Goal: Transaction & Acquisition: Purchase product/service

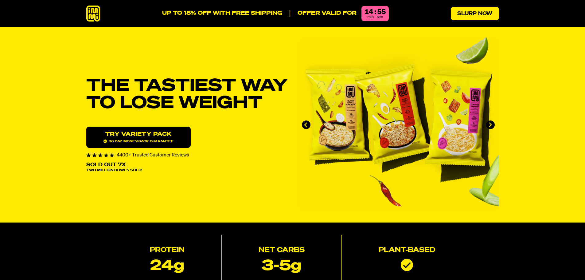
click at [481, 13] on link "Slurp Now" at bounding box center [475, 14] width 48 height 14
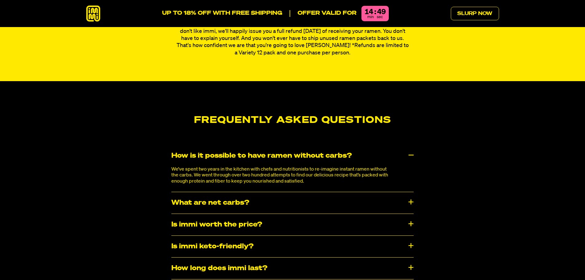
scroll to position [3037, 0]
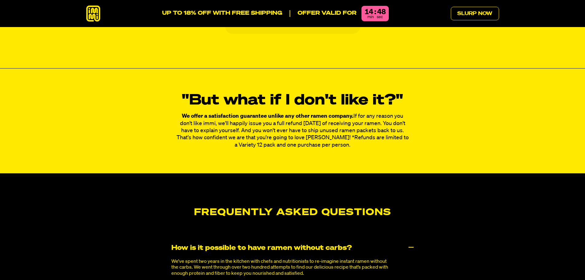
click at [92, 13] on icon at bounding box center [93, 14] width 14 height 16
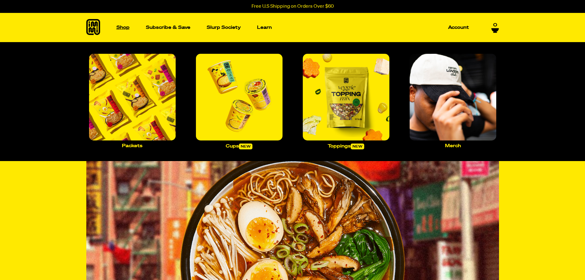
click at [126, 27] on p "Shop" at bounding box center [122, 27] width 13 height 5
drag, startPoint x: 505, startPoint y: 76, endPoint x: 456, endPoint y: 66, distance: 49.6
click at [137, 94] on img "Main navigation" at bounding box center [132, 97] width 87 height 87
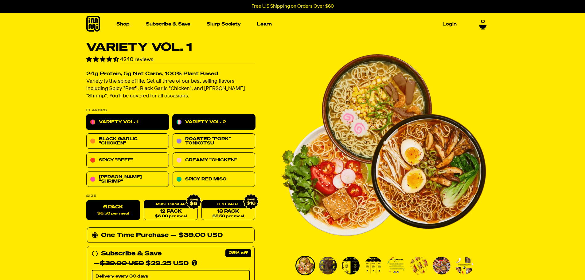
click at [231, 120] on link "Variety Vol. 2" at bounding box center [213, 121] width 83 height 15
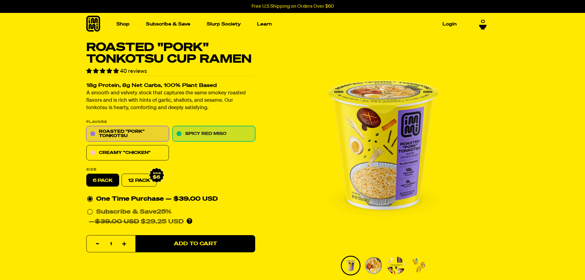
click at [192, 136] on link "Spicy Red Miso" at bounding box center [213, 133] width 83 height 15
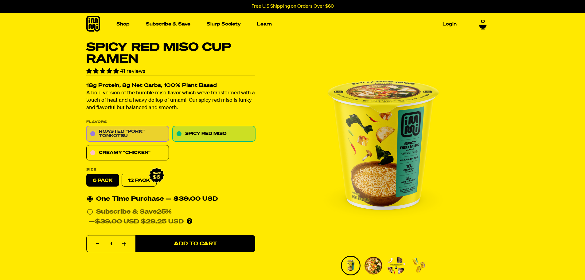
click at [129, 130] on link "Roasted "Pork" Tonkotsu" at bounding box center [127, 133] width 83 height 15
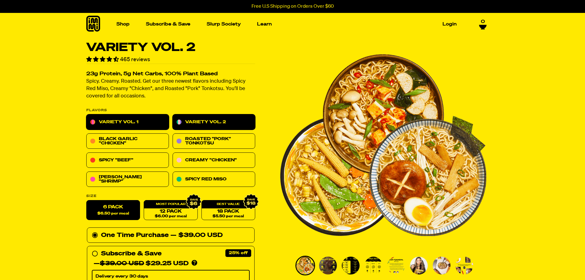
click at [107, 127] on link "Variety Vol. 1" at bounding box center [127, 121] width 83 height 15
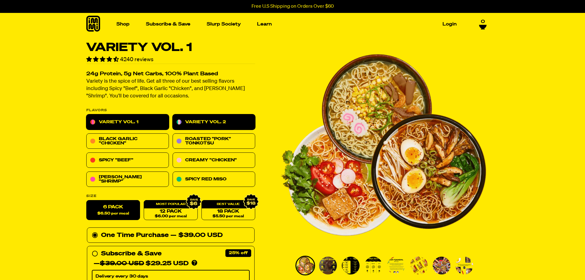
click at [201, 123] on link "Variety Vol. 2" at bounding box center [213, 121] width 83 height 15
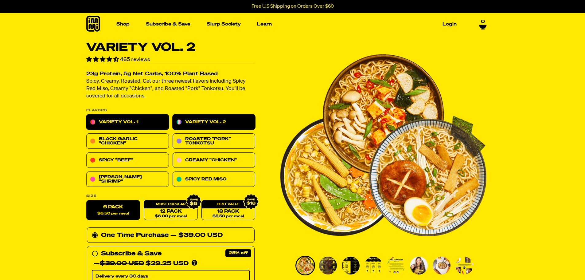
click at [111, 119] on link "Variety Vol. 1" at bounding box center [127, 121] width 83 height 15
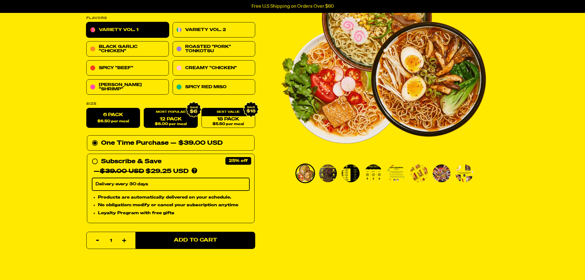
scroll to position [215, 0]
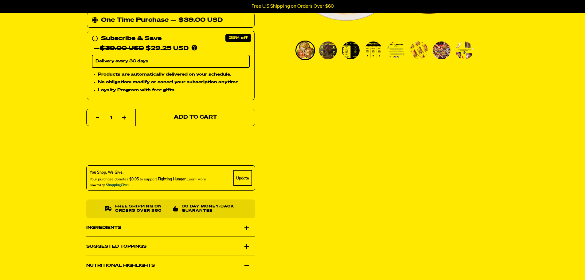
click at [194, 121] on button "Add to Cart" at bounding box center [195, 117] width 120 height 17
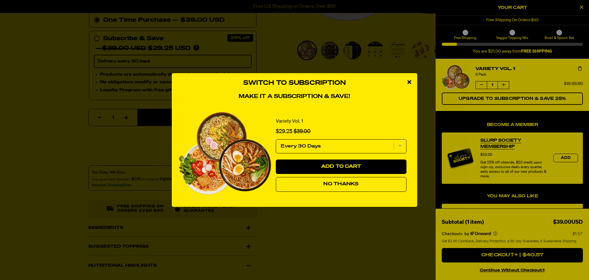
click at [409, 83] on icon "close modal" at bounding box center [410, 82] width 4 height 6
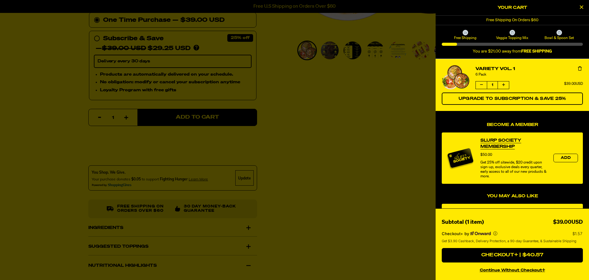
click at [582, 7] on icon "Close Cart" at bounding box center [581, 7] width 3 height 6
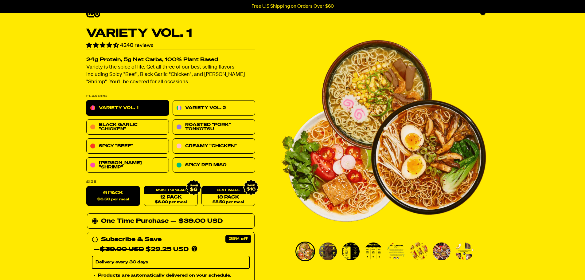
scroll to position [0, 0]
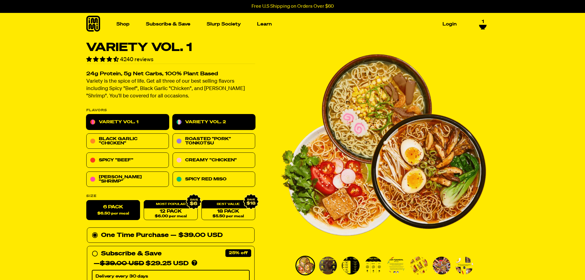
click at [200, 122] on link "Variety Vol. 2" at bounding box center [213, 121] width 83 height 15
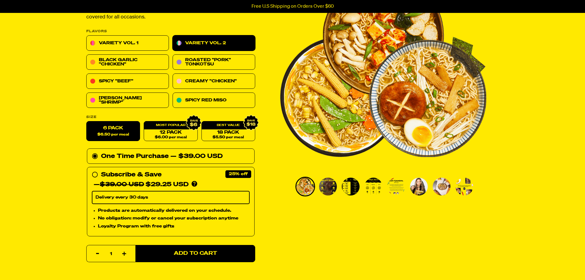
scroll to position [92, 0]
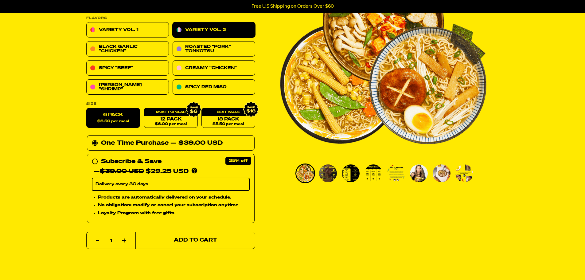
click at [169, 238] on button "Add to Cart" at bounding box center [195, 239] width 120 height 17
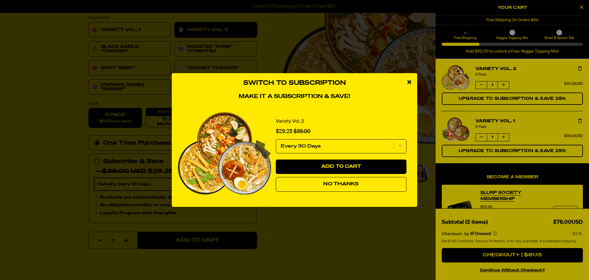
click at [410, 82] on icon "close modal" at bounding box center [410, 82] width 4 height 6
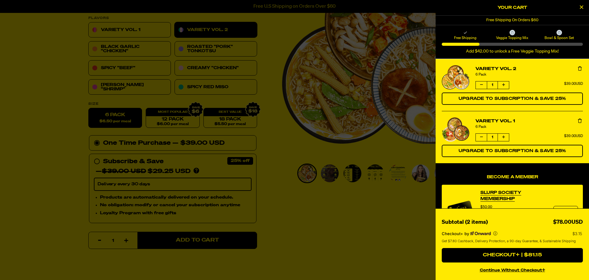
click at [582, 7] on icon "Close Cart" at bounding box center [581, 7] width 3 height 6
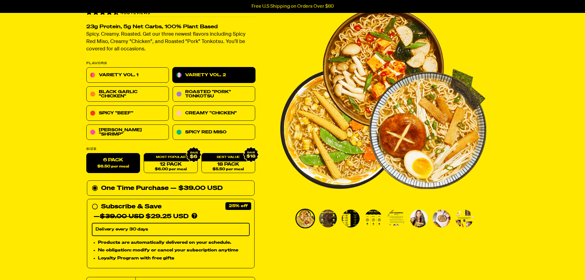
scroll to position [0, 0]
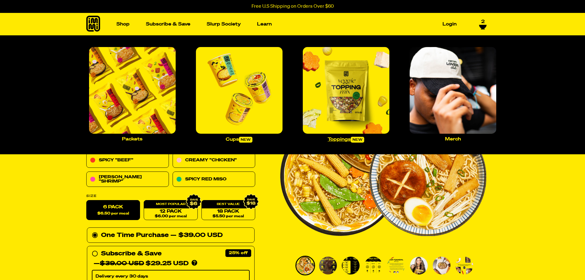
click at [342, 111] on img "Main navigation" at bounding box center [346, 90] width 87 height 87
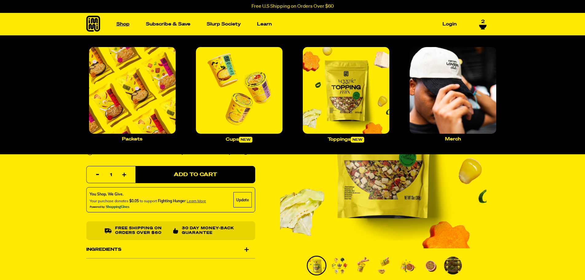
click at [117, 22] on link "Shop" at bounding box center [123, 24] width 18 height 10
click at [230, 113] on img "Main navigation" at bounding box center [239, 90] width 87 height 87
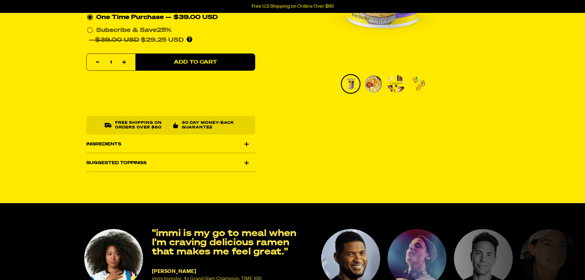
scroll to position [184, 0]
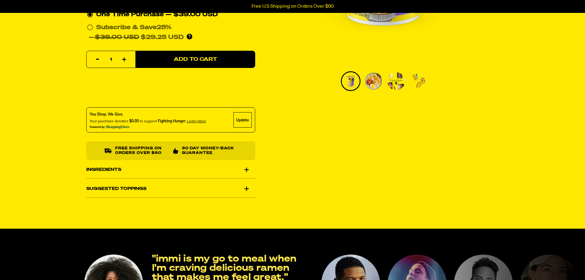
click at [246, 170] on div "Ingredients" at bounding box center [170, 169] width 169 height 17
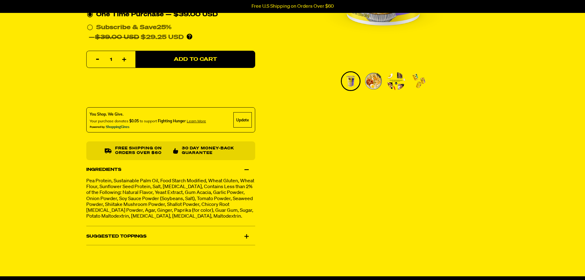
click at [246, 170] on div "Ingredients" at bounding box center [170, 169] width 169 height 17
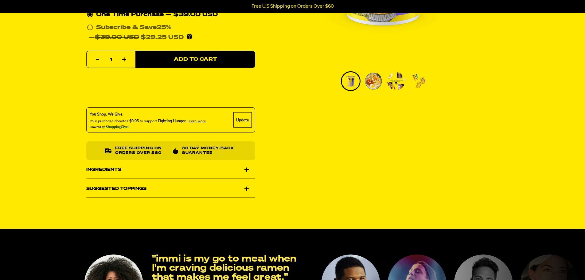
click at [246, 192] on div "Suggested Toppings" at bounding box center [170, 188] width 169 height 17
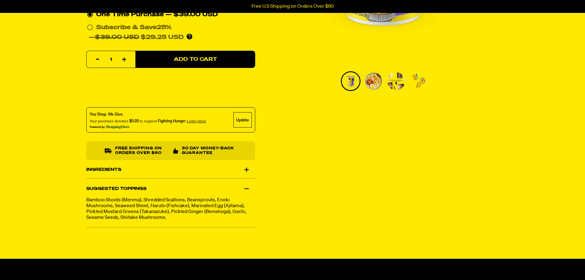
click at [246, 192] on div "Suggested Toppings" at bounding box center [170, 188] width 169 height 17
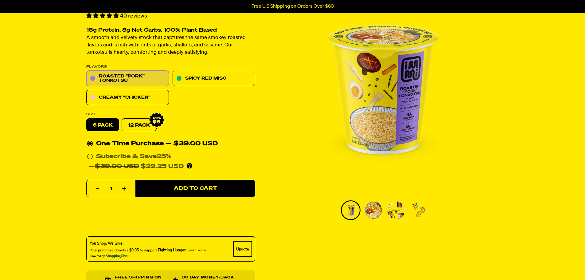
scroll to position [0, 0]
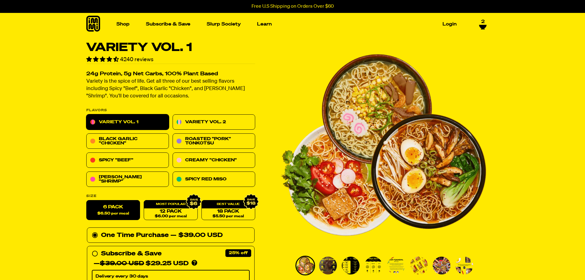
click at [482, 25] on icon at bounding box center [482, 25] width 7 height 4
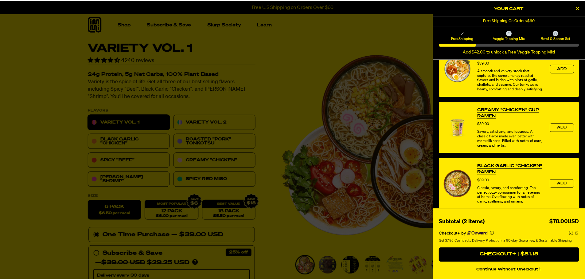
scroll to position [293, 0]
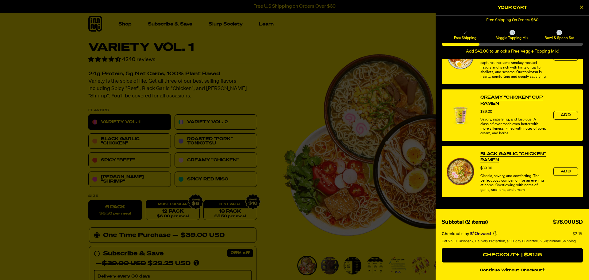
click at [282, 84] on div at bounding box center [294, 140] width 589 height 280
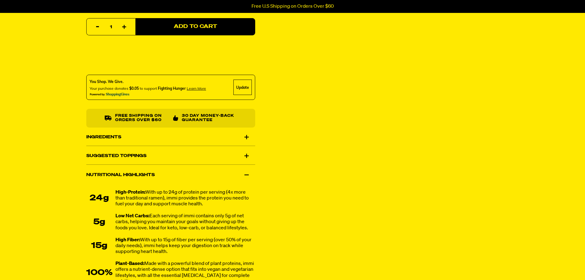
scroll to position [307, 0]
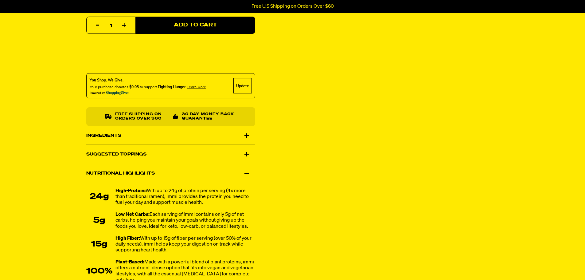
click at [215, 173] on div "Nutritional Highlights" at bounding box center [170, 173] width 169 height 17
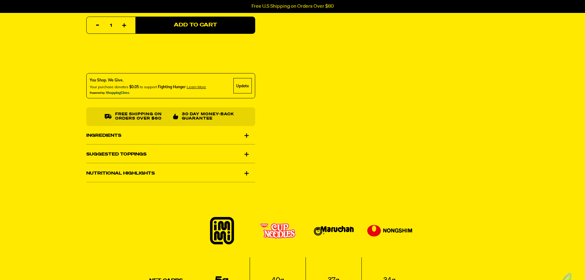
click at [215, 173] on div "Nutritional Highlights" at bounding box center [170, 173] width 169 height 17
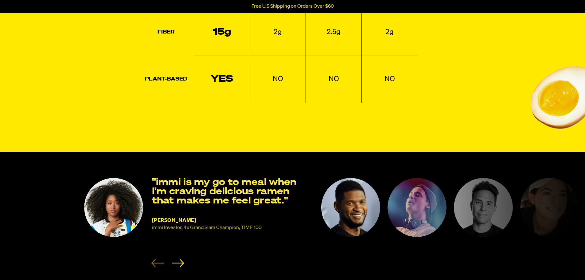
scroll to position [706, 0]
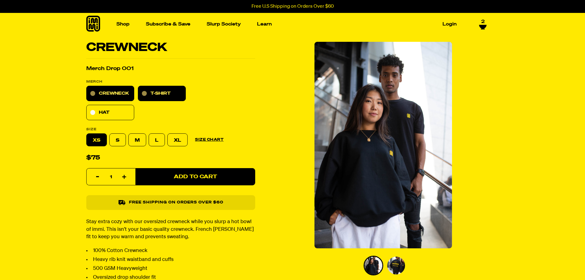
click at [149, 93] on link "T-Shirt" at bounding box center [162, 93] width 48 height 15
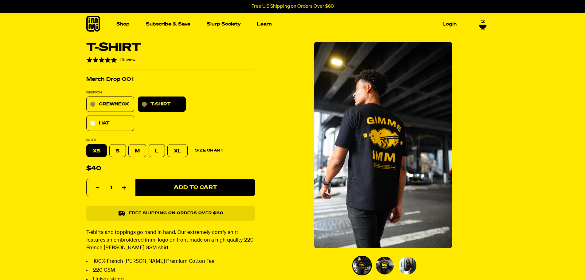
click at [383, 266] on img "Go to slide 2" at bounding box center [385, 265] width 18 height 18
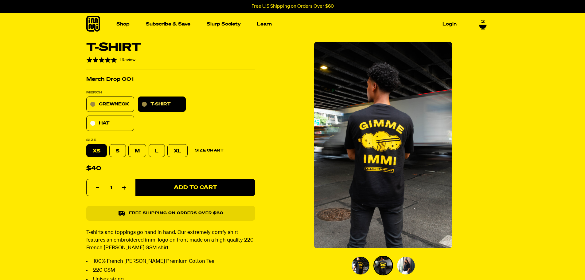
click at [417, 265] on ul "PDP main carousel thumbnails" at bounding box center [385, 265] width 68 height 20
click at [411, 267] on img "Go to slide 3" at bounding box center [406, 265] width 18 height 18
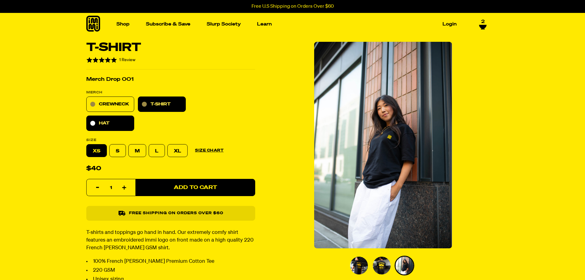
click at [105, 124] on link "Hat" at bounding box center [110, 123] width 48 height 15
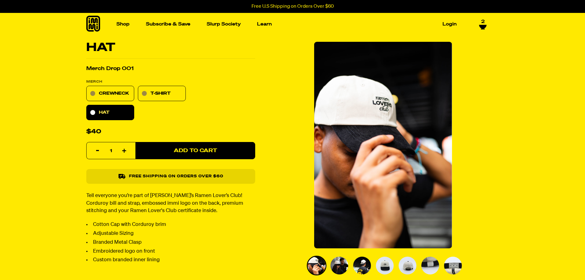
click at [365, 265] on img "Go to slide 3" at bounding box center [362, 265] width 18 height 18
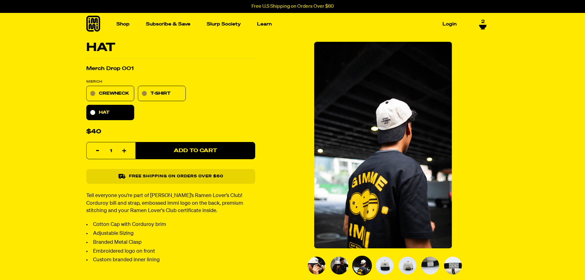
click at [383, 268] on img "Go to slide 4" at bounding box center [385, 265] width 18 height 18
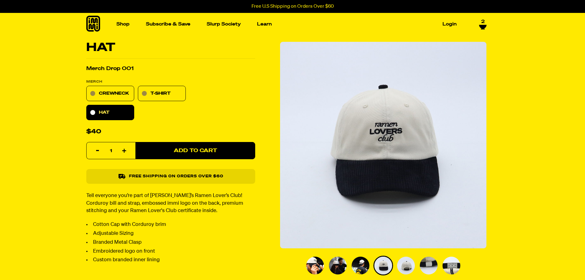
click at [405, 267] on img "Go to slide 5" at bounding box center [406, 265] width 18 height 18
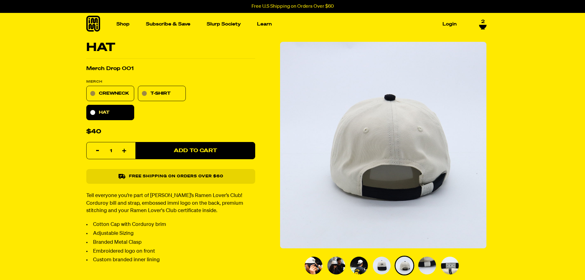
click at [426, 270] on img "Go to slide 6" at bounding box center [427, 265] width 18 height 18
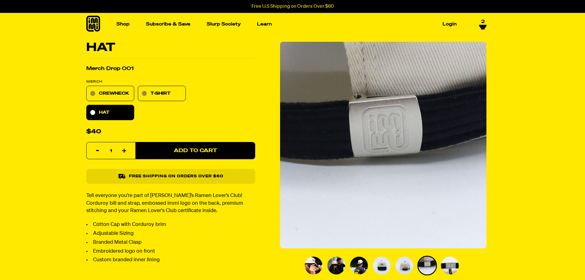
click at [447, 267] on img "Go to slide 7" at bounding box center [450, 265] width 18 height 18
